Goal: Find specific page/section: Find specific page/section

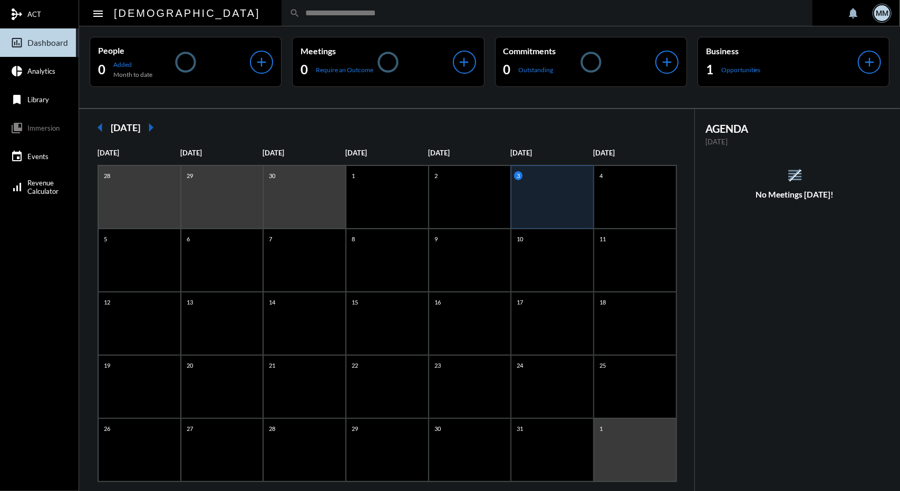
click at [335, 18] on div "search" at bounding box center [547, 13] width 531 height 26
click at [300, 12] on input "text" at bounding box center [552, 12] width 505 height 9
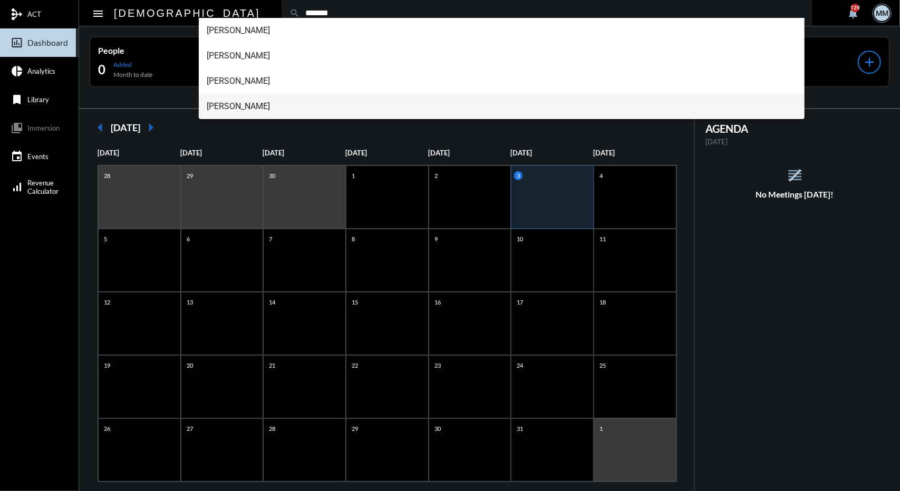
type input "*******"
click at [232, 113] on span "[PERSON_NAME]" at bounding box center [501, 106] width 589 height 25
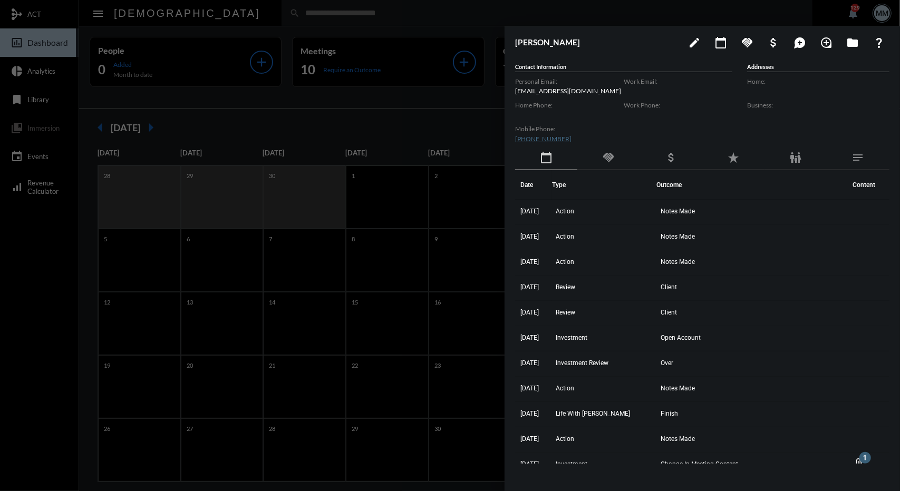
click at [604, 150] on div "handshake" at bounding box center [608, 158] width 62 height 24
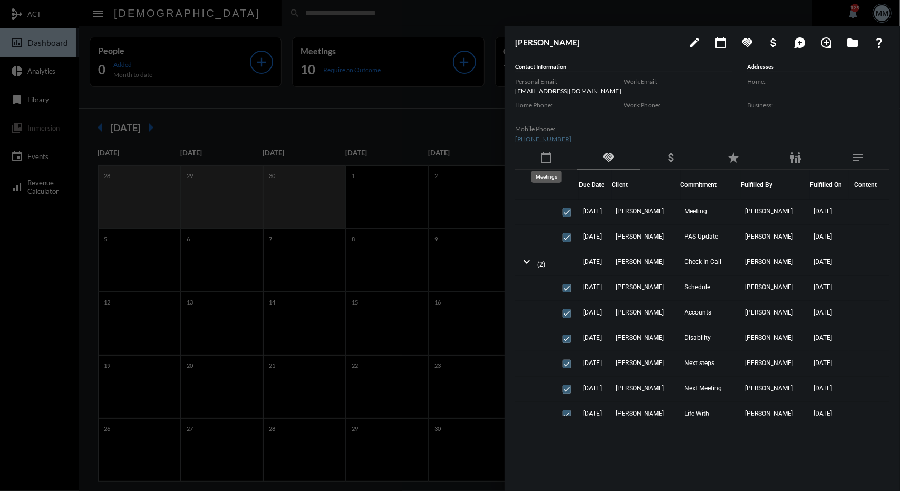
click at [546, 161] on mat-icon "calendar_today" at bounding box center [546, 157] width 13 height 13
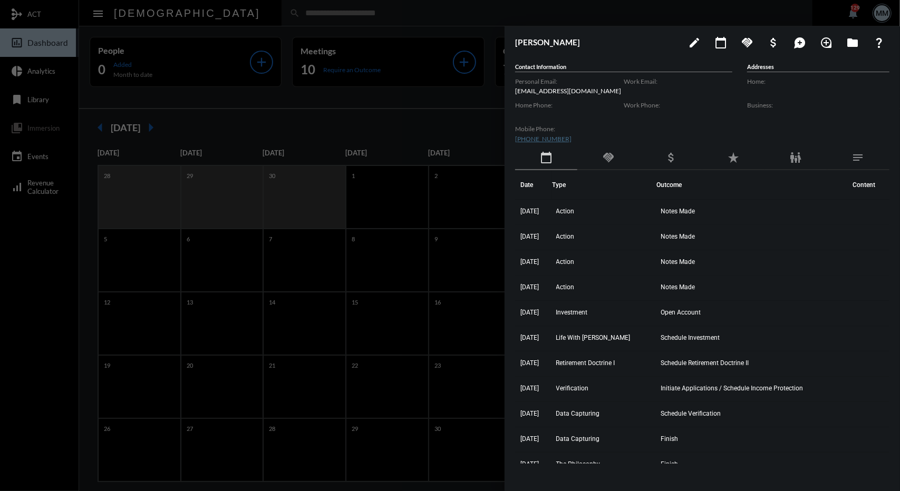
click at [617, 156] on div "handshake" at bounding box center [608, 158] width 62 height 24
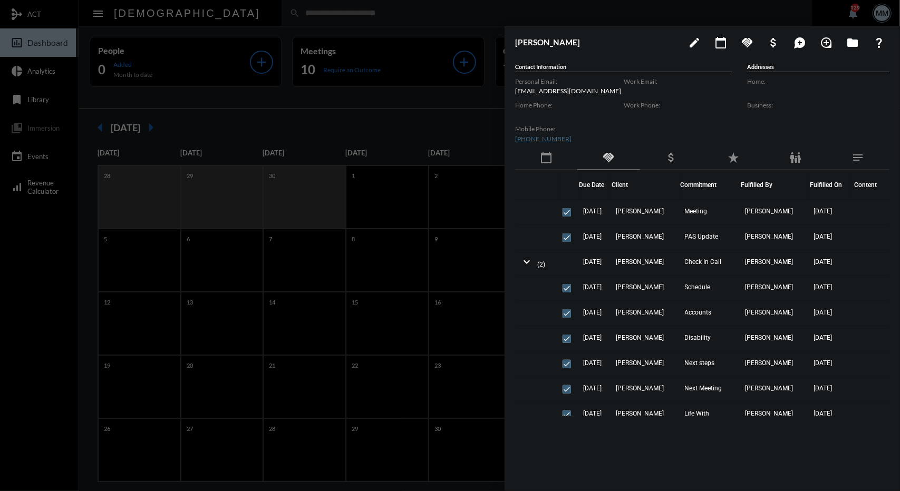
click at [413, 138] on div at bounding box center [450, 245] width 900 height 491
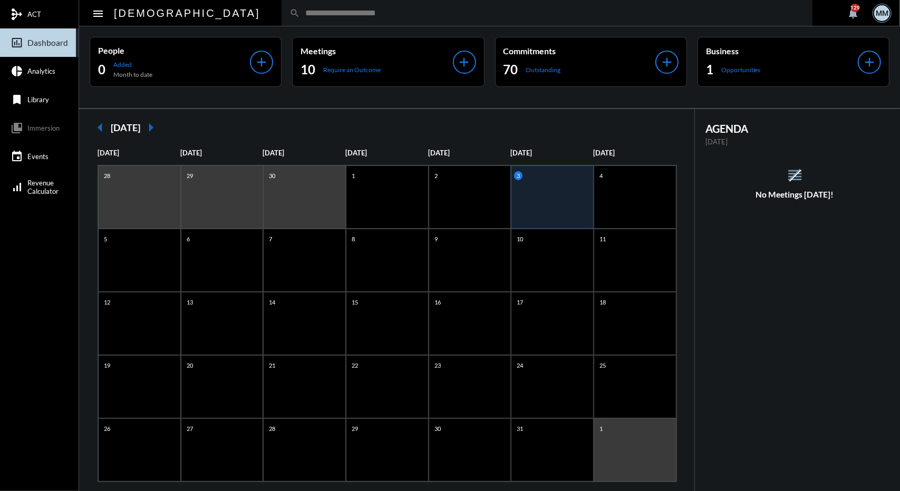
click at [377, 126] on div "arrow_left [DATE] arrow_right" at bounding box center [387, 127] width 594 height 21
